Goal: Book appointment/travel/reservation

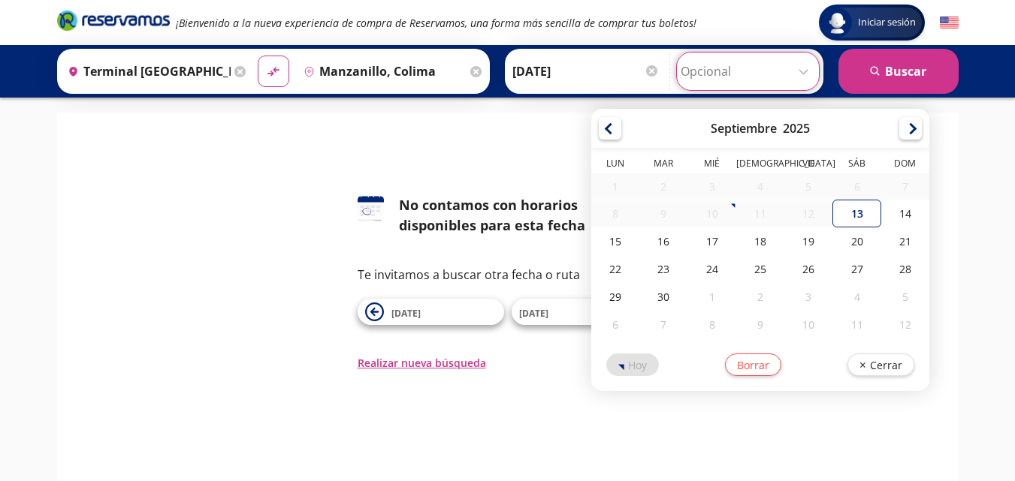
click at [797, 71] on input "Opcional" at bounding box center [748, 72] width 134 height 38
click at [668, 245] on div "16" at bounding box center [663, 242] width 48 height 28
type input "[DATE]"
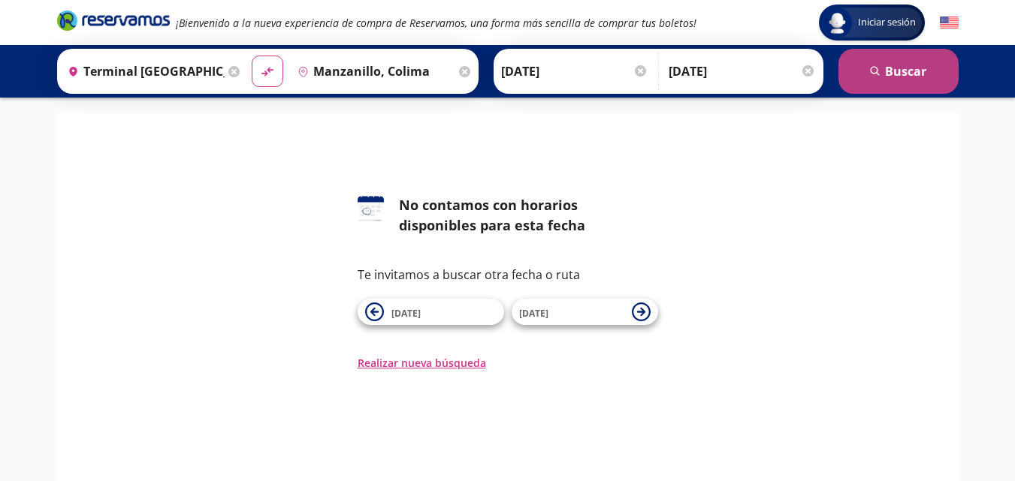
click at [897, 62] on button "search [GEOGRAPHIC_DATA]" at bounding box center [898, 71] width 120 height 45
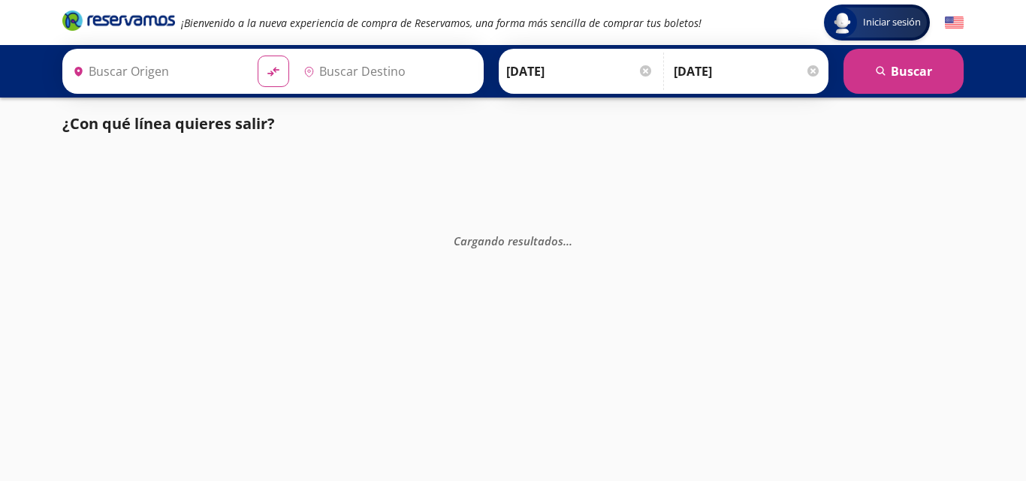
type input "Terminal [GEOGRAPHIC_DATA] Modulo 7 Etn, [GEOGRAPHIC_DATA]"
type input "Manzanillo, Colima"
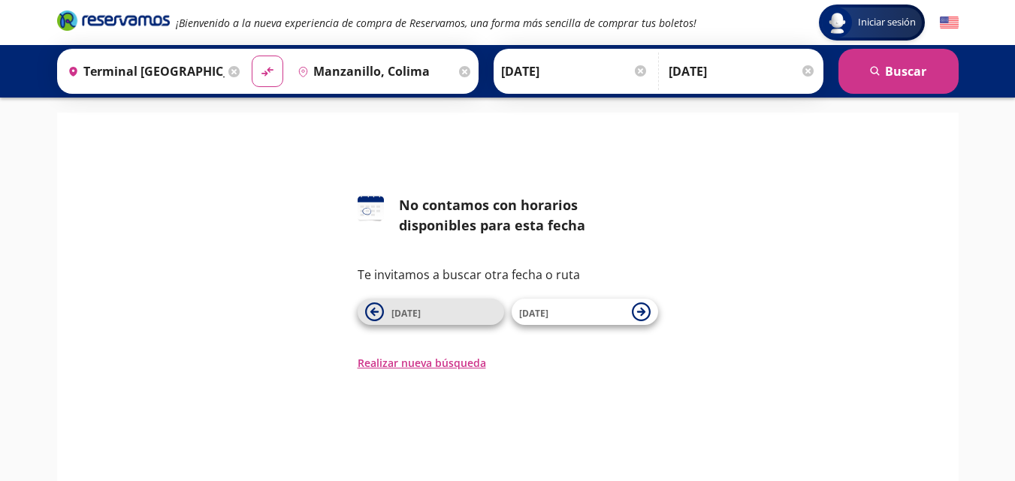
click at [480, 312] on span "[DATE]" at bounding box center [443, 312] width 105 height 18
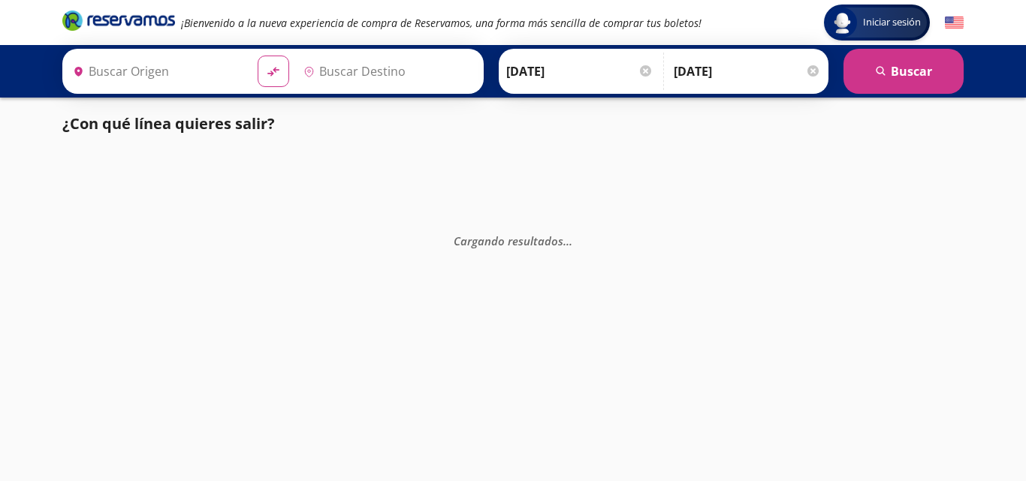
type input "Manzanillo, Colima"
type input "Terminal [GEOGRAPHIC_DATA] Modulo 7 Etn, [GEOGRAPHIC_DATA]"
